Goal: Information Seeking & Learning: Learn about a topic

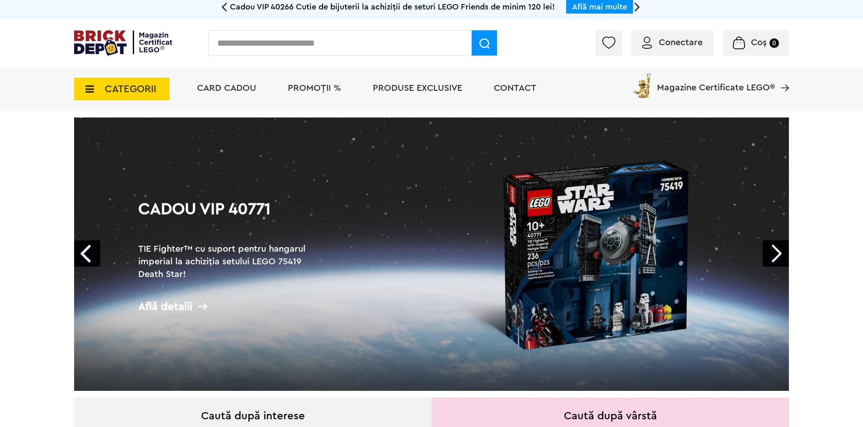
scroll to position [45, 0]
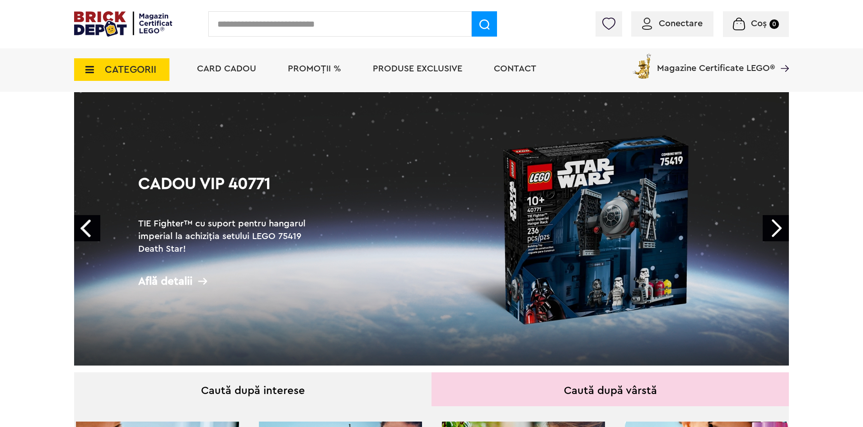
click at [778, 229] on link "Next" at bounding box center [775, 228] width 26 height 26
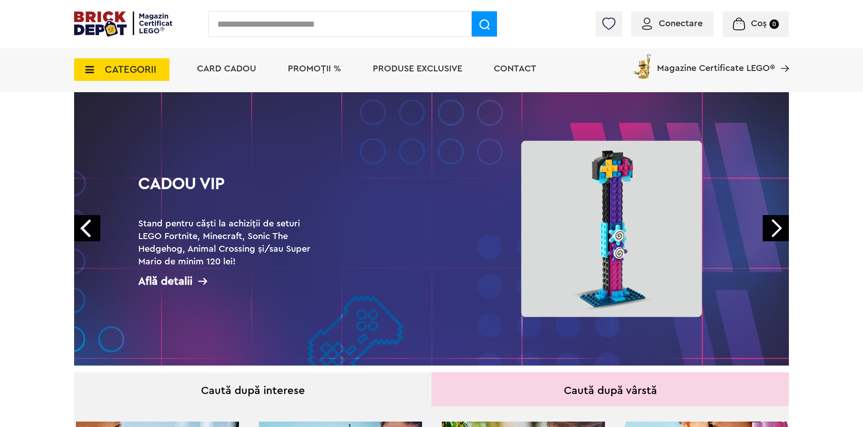
click at [778, 229] on link "Next" at bounding box center [775, 228] width 26 height 26
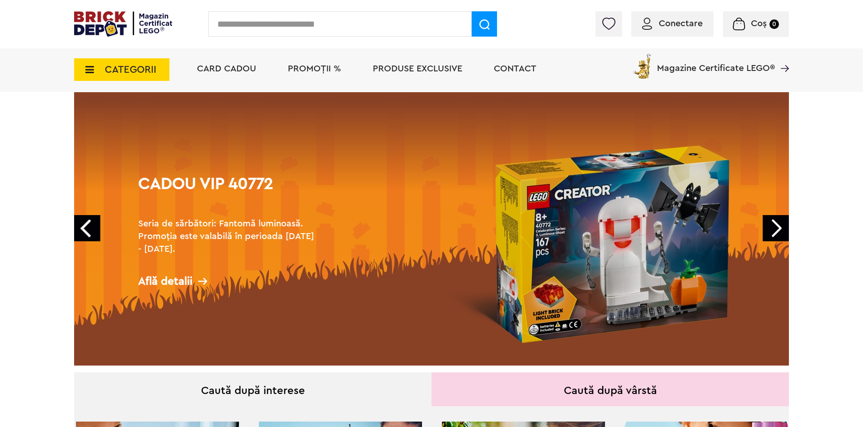
click at [778, 229] on link "Next" at bounding box center [775, 228] width 26 height 26
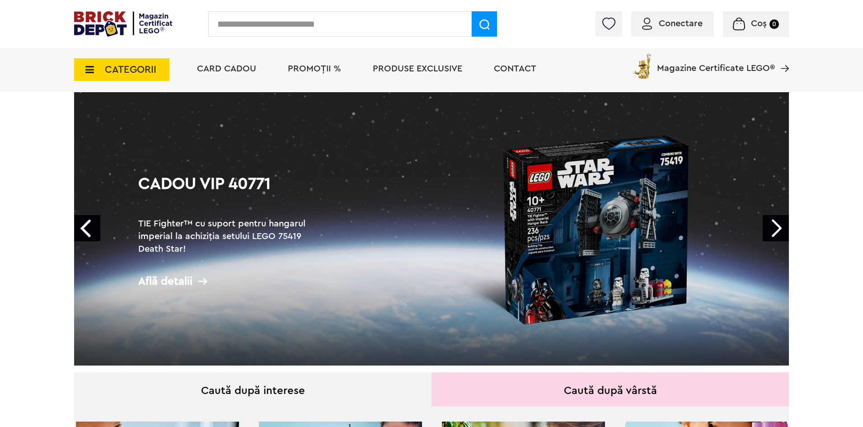
click at [82, 229] on link "Prev" at bounding box center [87, 228] width 26 height 26
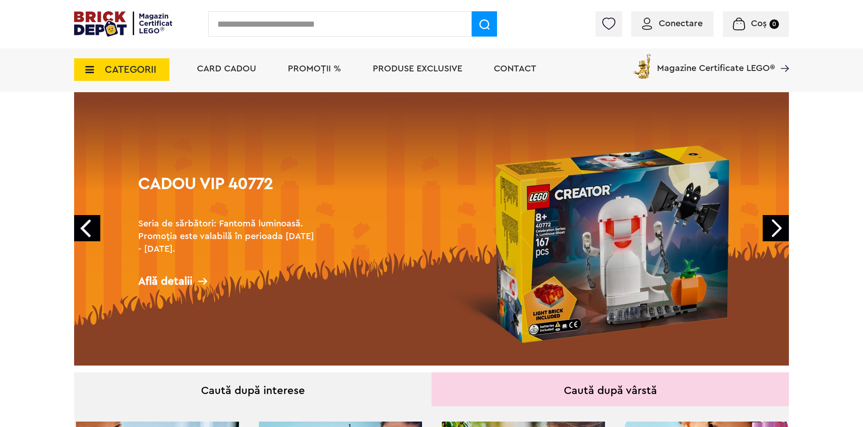
click at [777, 229] on link "Next" at bounding box center [775, 228] width 26 height 26
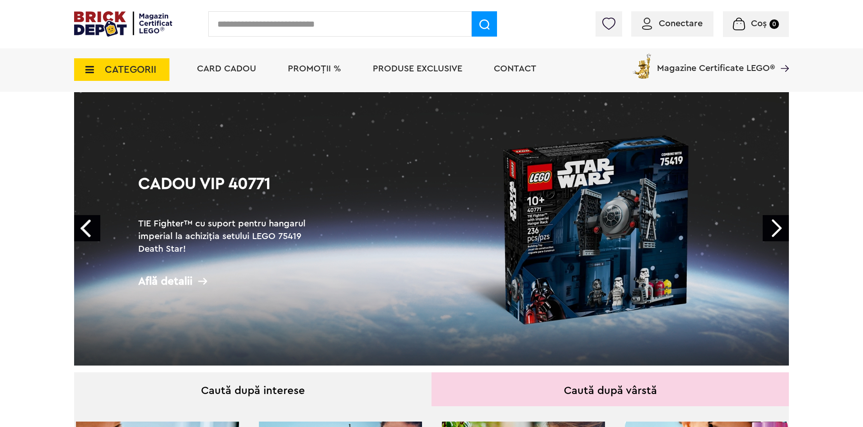
click at [777, 229] on link "Next" at bounding box center [775, 228] width 26 height 26
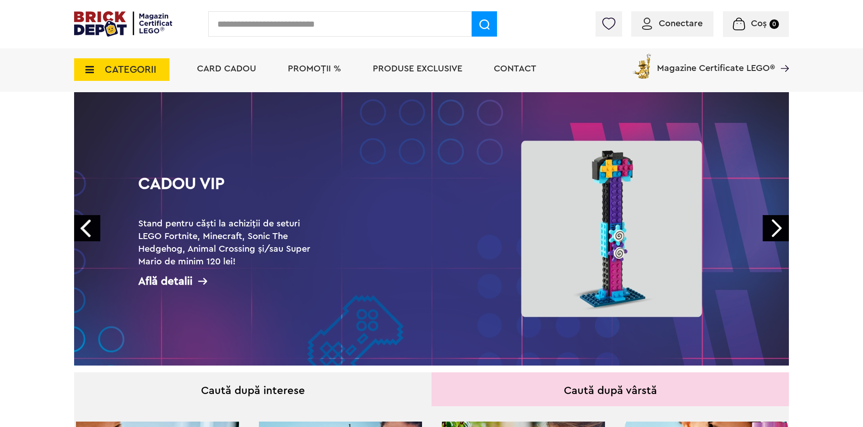
click at [777, 229] on link "Next" at bounding box center [775, 228] width 26 height 26
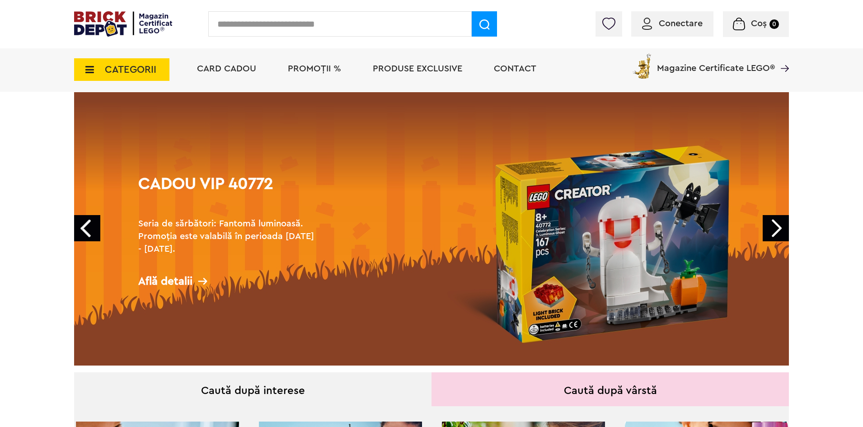
click at [780, 229] on link "Next" at bounding box center [775, 228] width 26 height 26
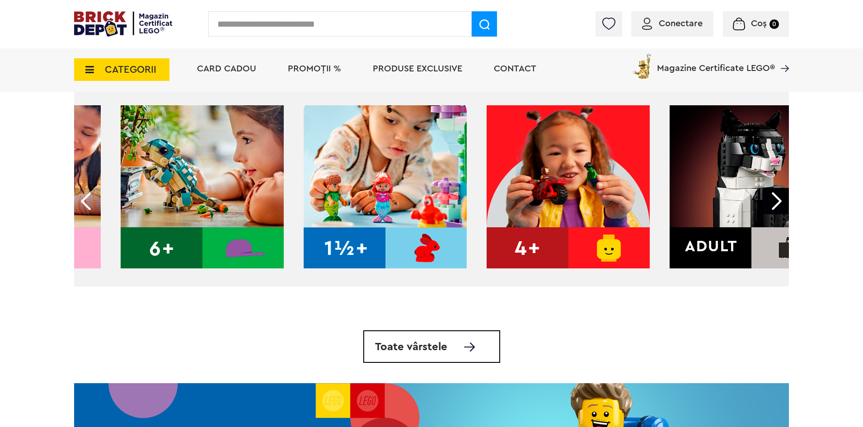
scroll to position [0, 366]
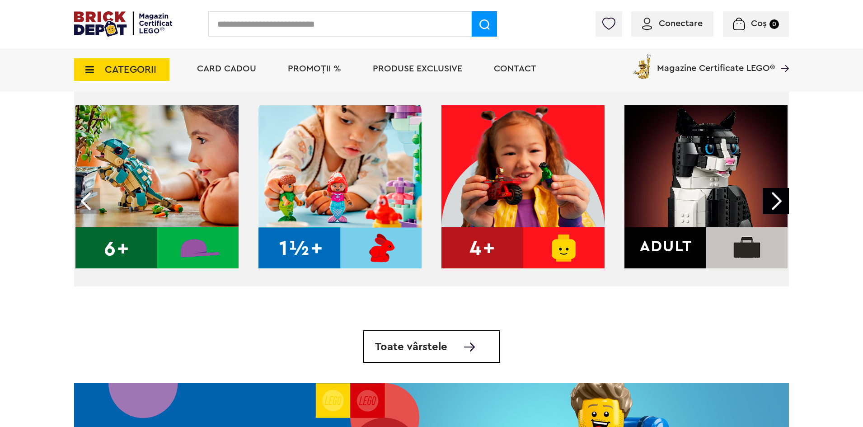
click at [653, 235] on img at bounding box center [705, 186] width 163 height 163
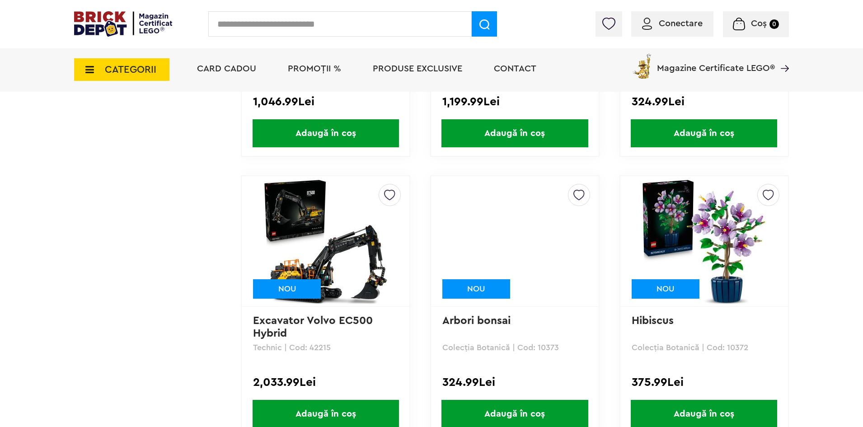
scroll to position [1807, 0]
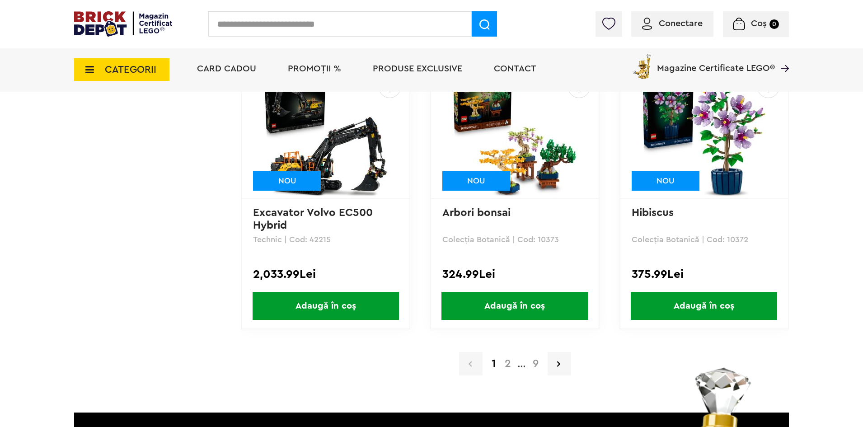
click at [508, 360] on a=Adult&order=1&page=2"] "2" at bounding box center [507, 363] width 15 height 11
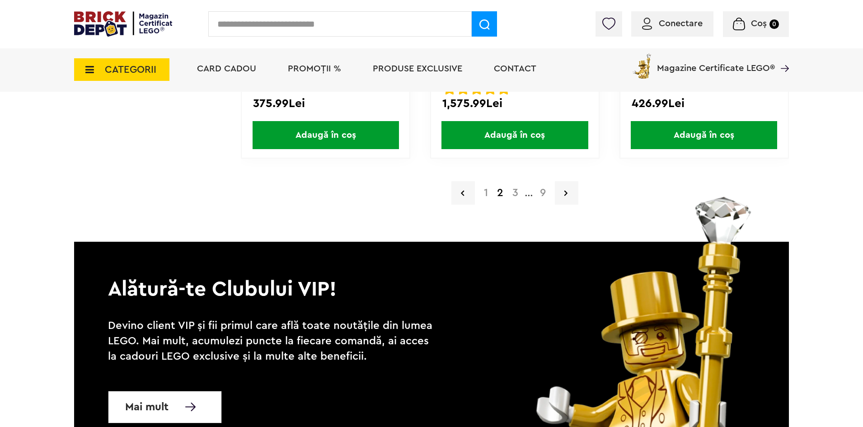
scroll to position [1988, 0]
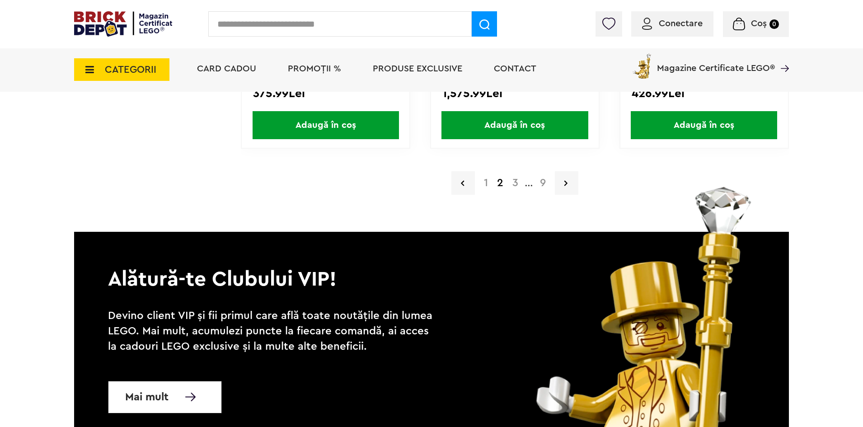
click at [514, 187] on a=Adult&order=1&page=3"] "3" at bounding box center [515, 183] width 15 height 11
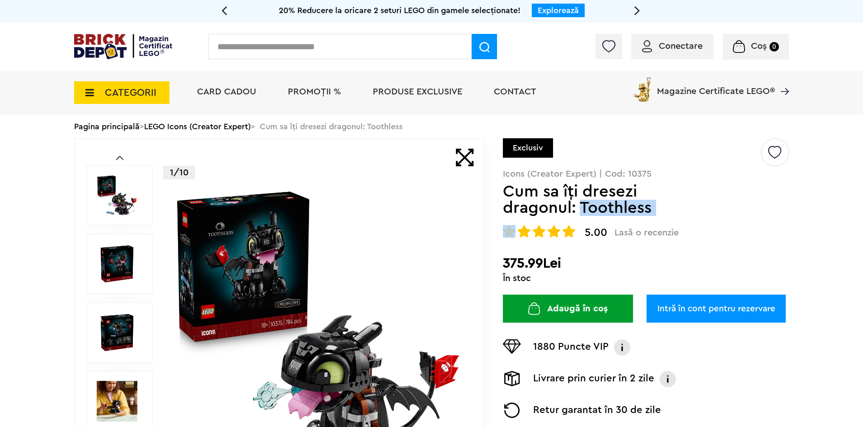
drag, startPoint x: 582, startPoint y: 206, endPoint x: 651, endPoint y: 218, distance: 70.1
click at [651, 218] on div "Creează o listă nouă Exclusiv Icons (Creator Expert) | Cod: 10375 Cum sa îţi dr…" at bounding box center [646, 317] width 286 height 358
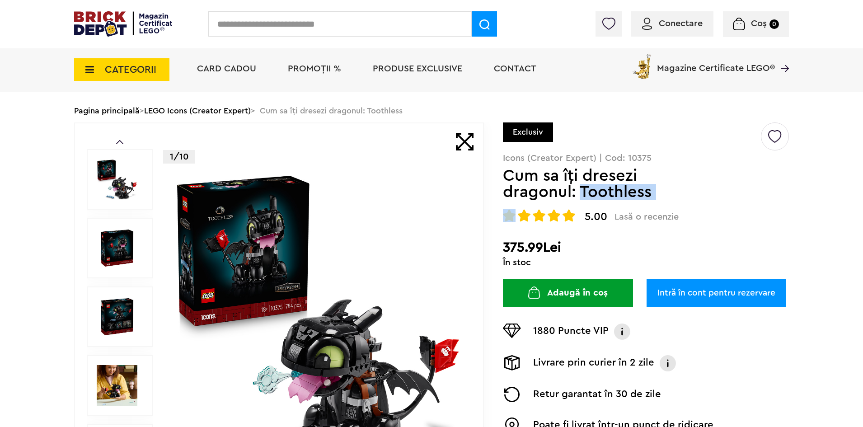
scroll to position [90, 0]
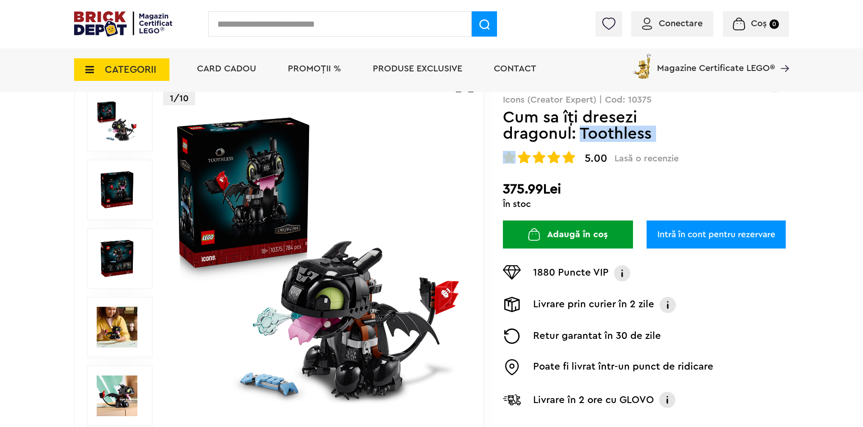
click at [770, 154] on div "5.00 Lasă o recenzie Cum sa îţi dresezi dragonul: Toothless Rated 5.00 2" at bounding box center [646, 157] width 286 height 13
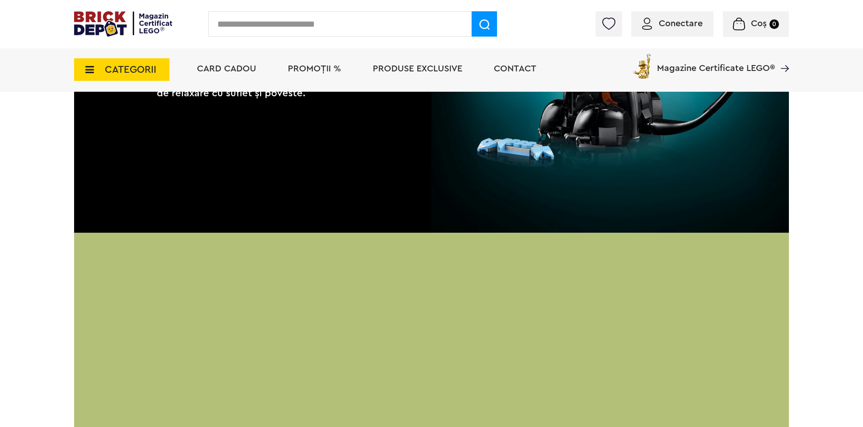
scroll to position [1355, 0]
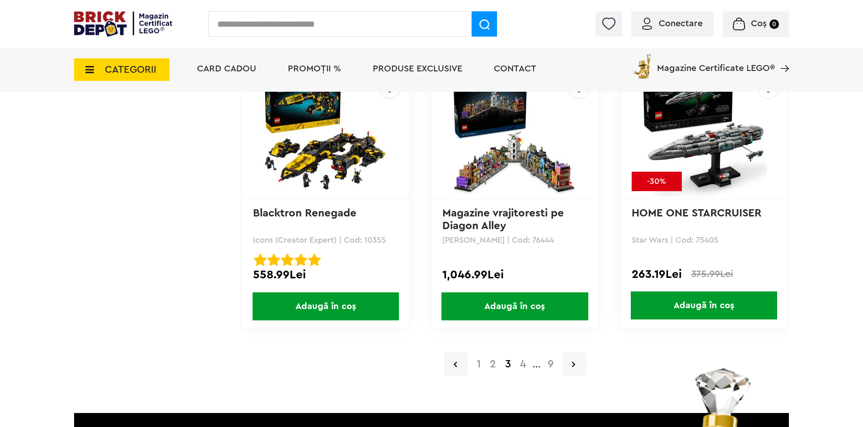
scroll to position [1807, 0]
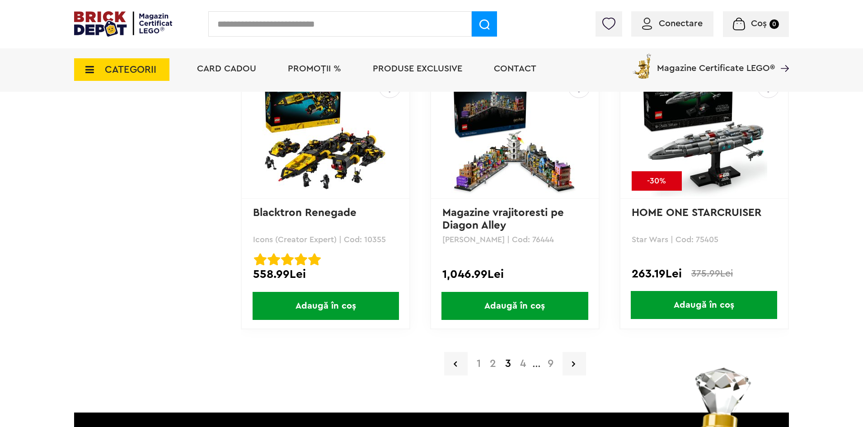
click at [522, 362] on a=Adult&order=1&page=4"] "4" at bounding box center [522, 363] width 15 height 11
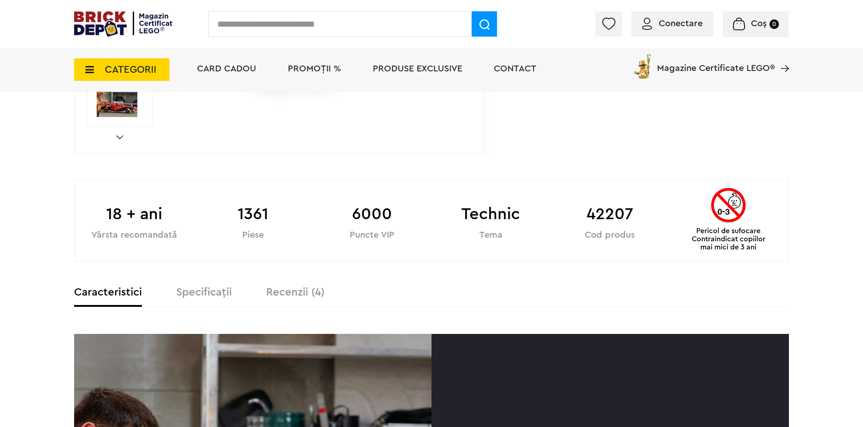
scroll to position [393, 0]
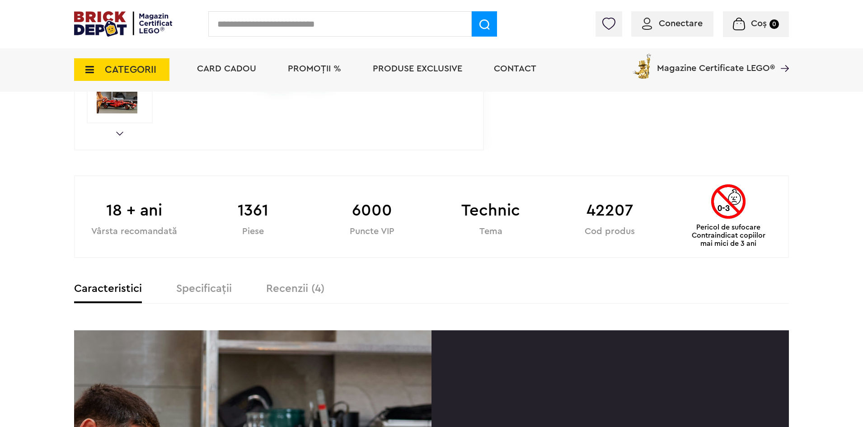
click at [193, 287] on label "Specificații" at bounding box center [204, 288] width 56 height 11
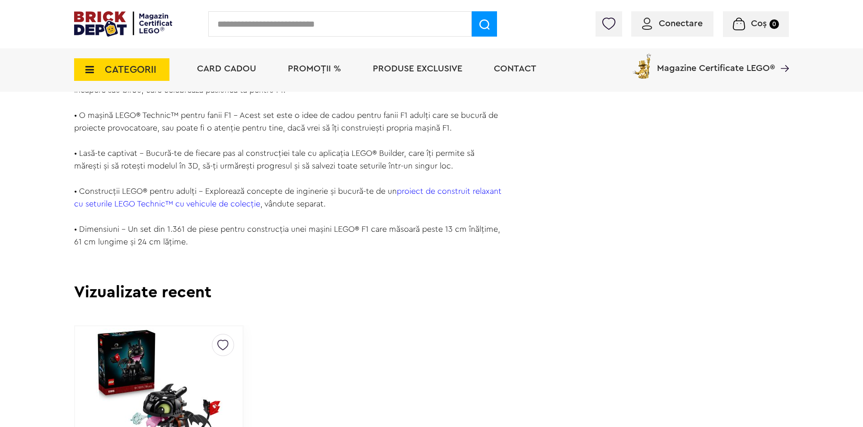
scroll to position [1025, 0]
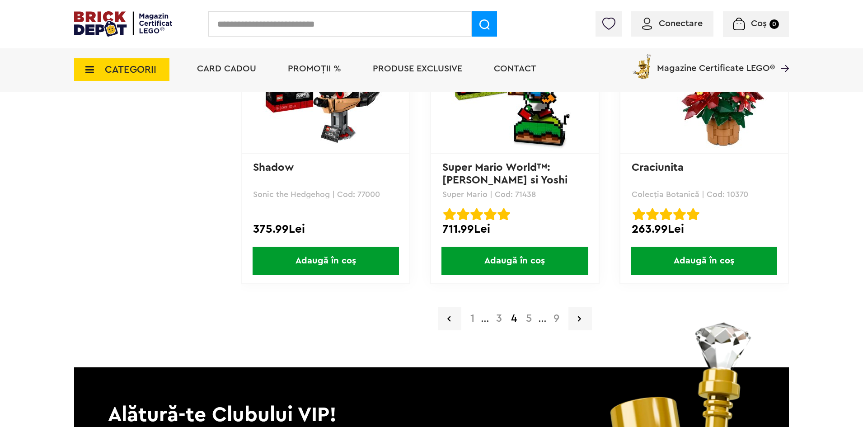
scroll to position [1807, 0]
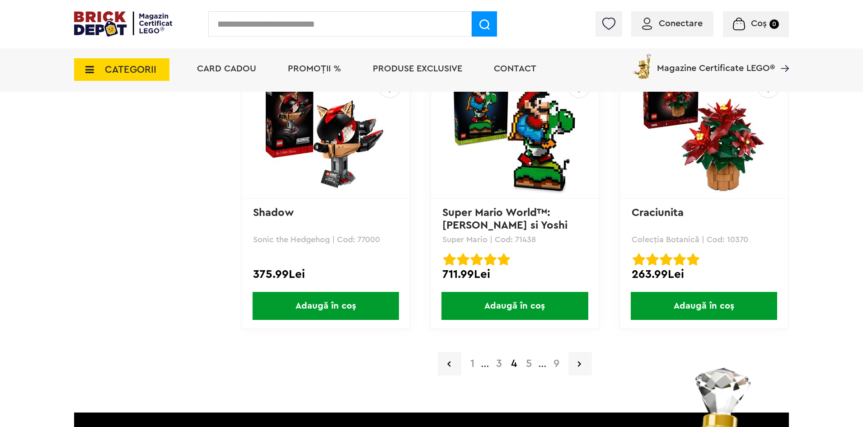
click at [529, 365] on a=Adult&order=1&page=5"] "5" at bounding box center [528, 363] width 15 height 11
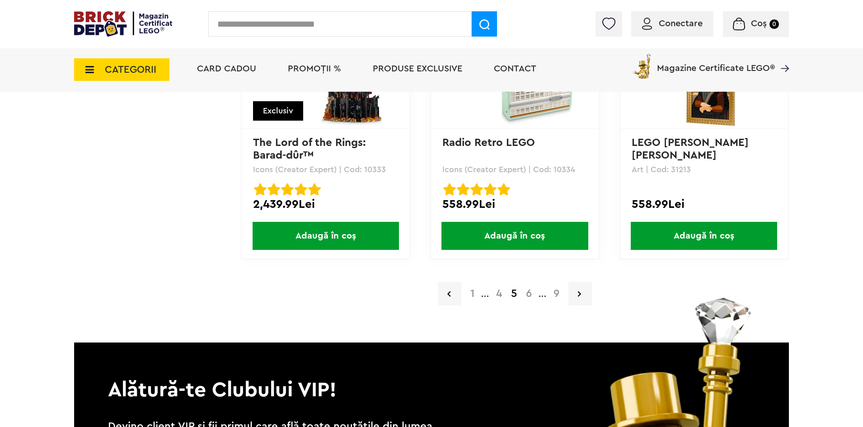
scroll to position [1897, 0]
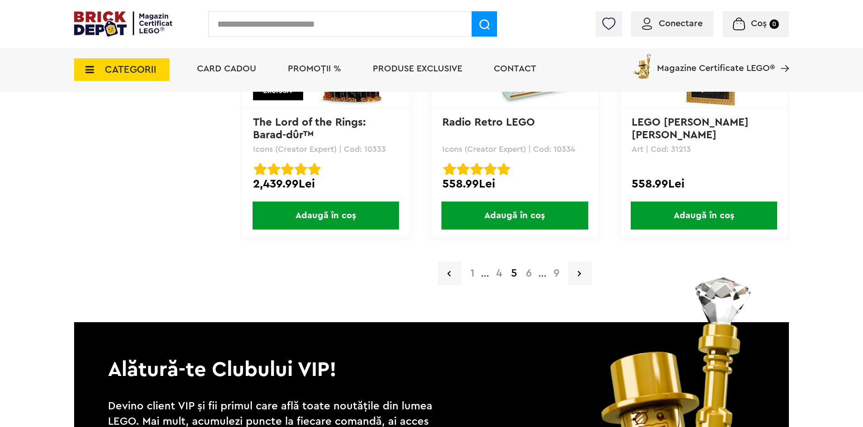
click at [530, 273] on a=Adult&order=1&page=6"] "6" at bounding box center [528, 273] width 15 height 11
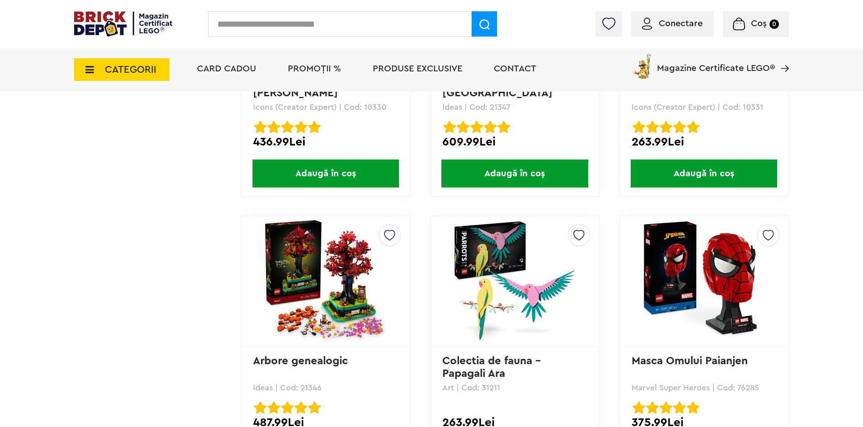
scroll to position [1807, 0]
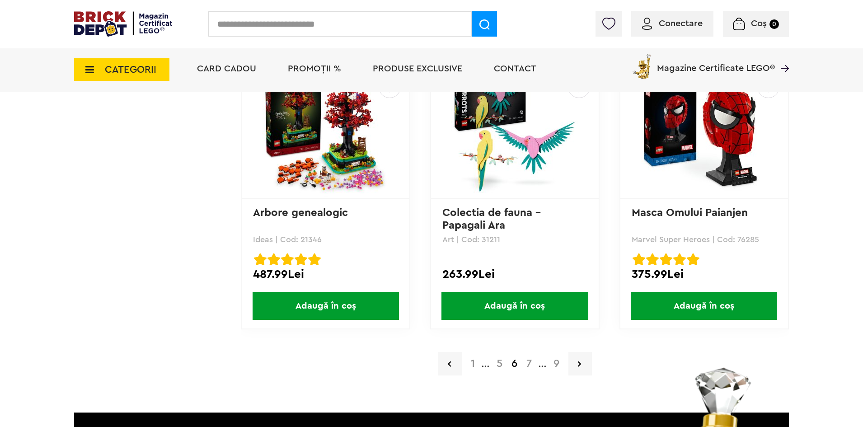
click at [528, 359] on a=Adult&order=1&page=7"] "7" at bounding box center [529, 363] width 14 height 11
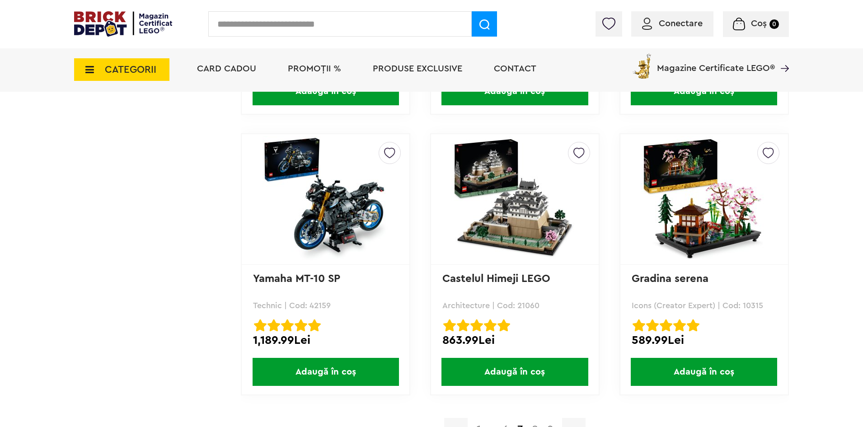
scroll to position [1852, 0]
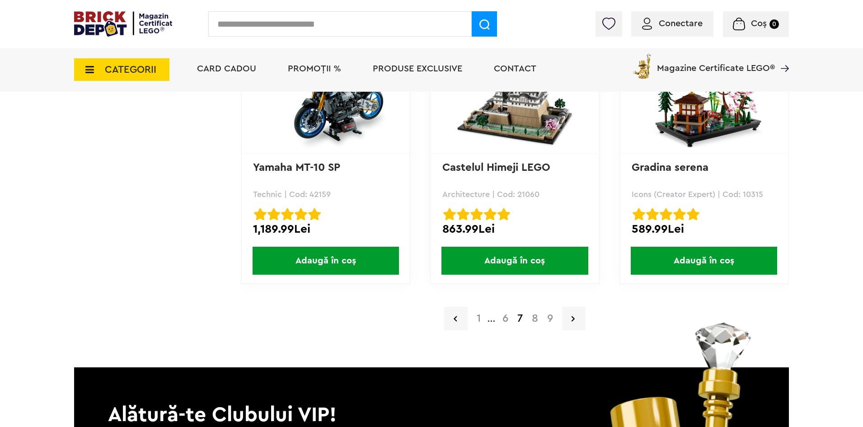
click at [530, 319] on a=Adult&order=1&page=8"] "8" at bounding box center [534, 318] width 15 height 11
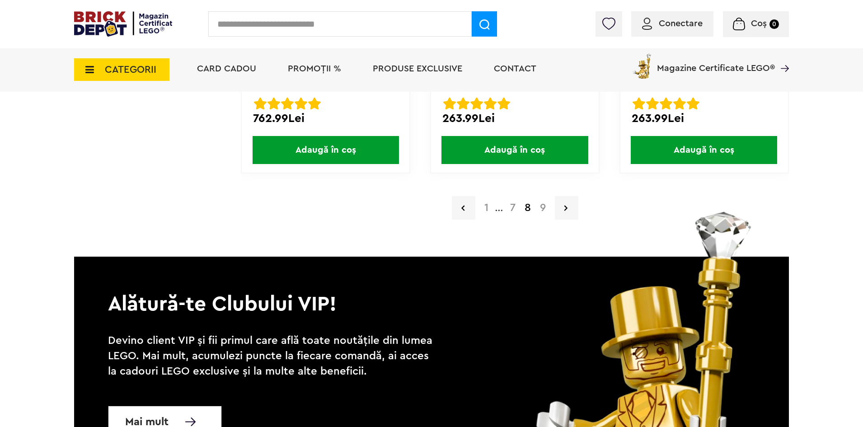
scroll to position [1988, 0]
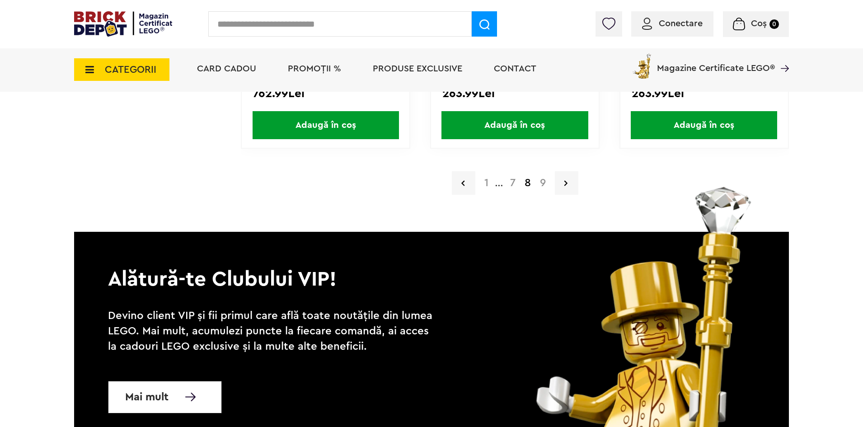
click at [543, 187] on a=Adult&order=1&page=9"] "9" at bounding box center [542, 183] width 15 height 11
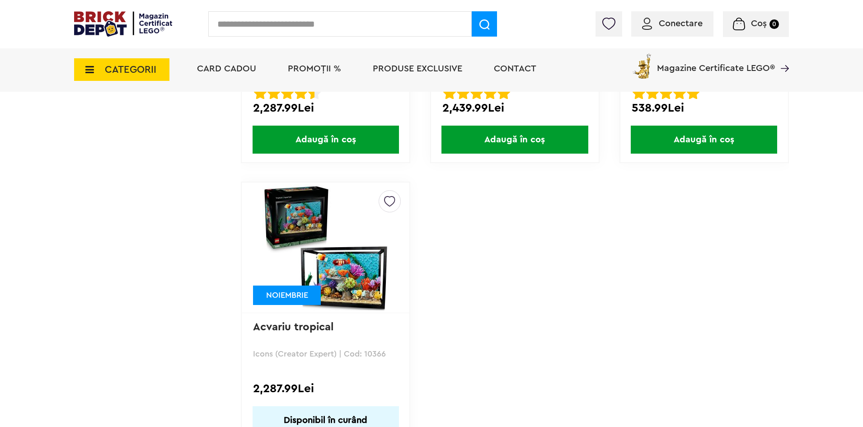
scroll to position [1717, 0]
